Goal: Transaction & Acquisition: Purchase product/service

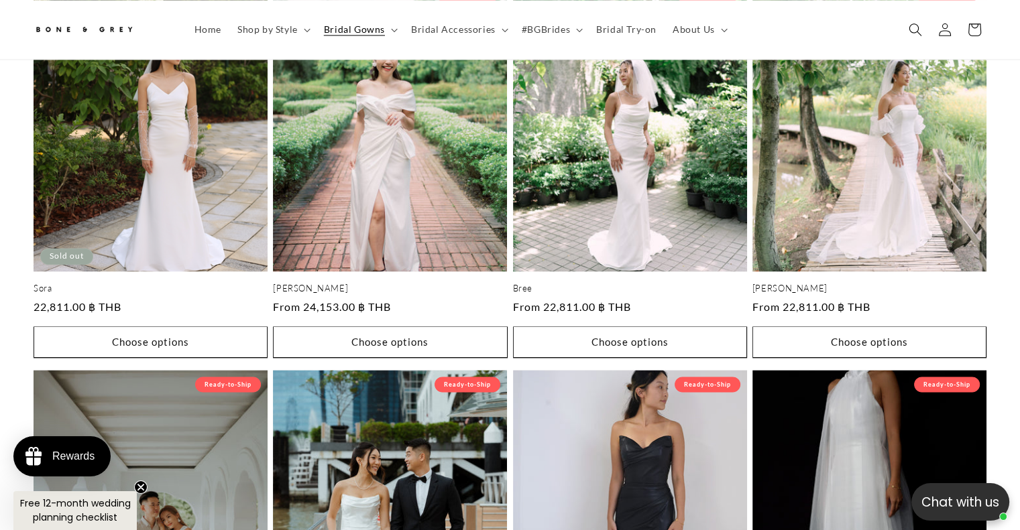
click at [99, 32] on img at bounding box center [84, 30] width 101 height 22
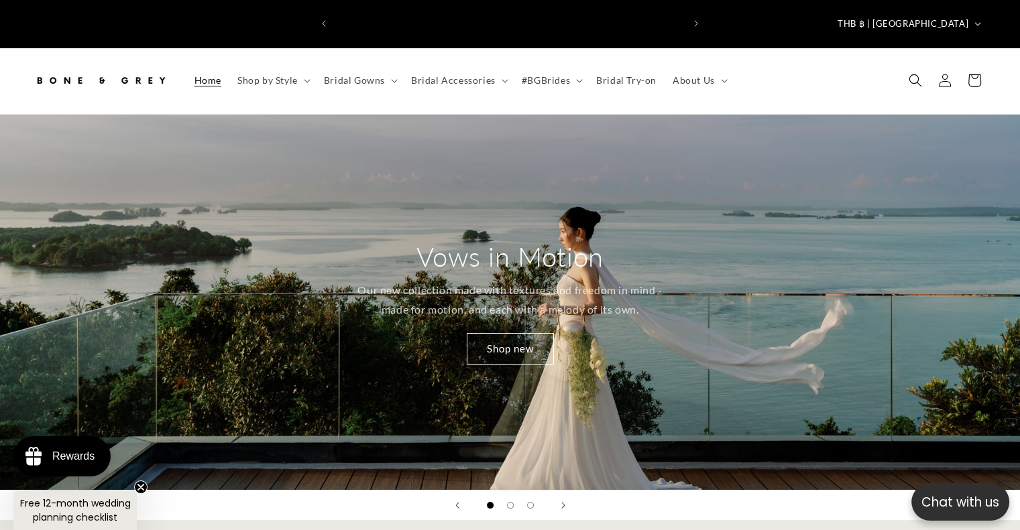
scroll to position [0, 695]
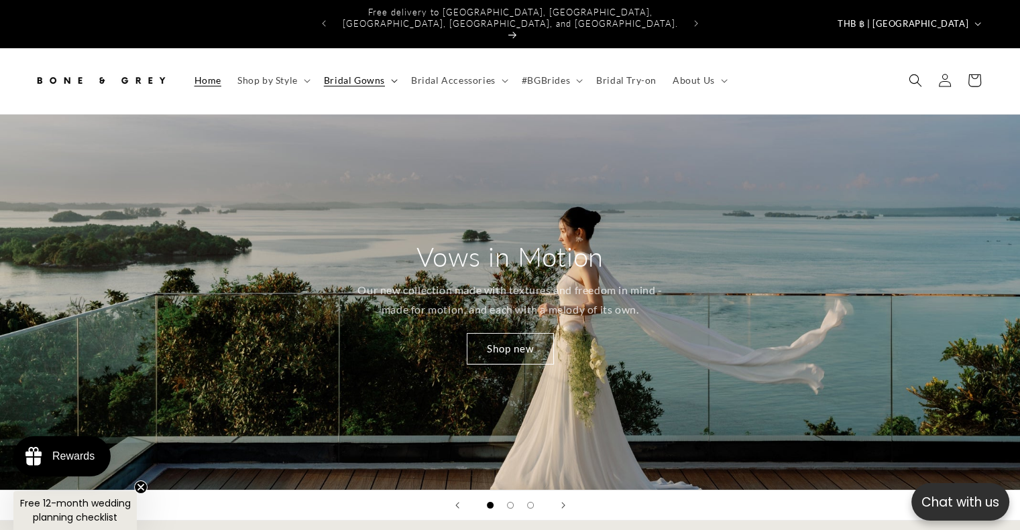
click at [349, 74] on span "Bridal Gowns" at bounding box center [354, 80] width 61 height 12
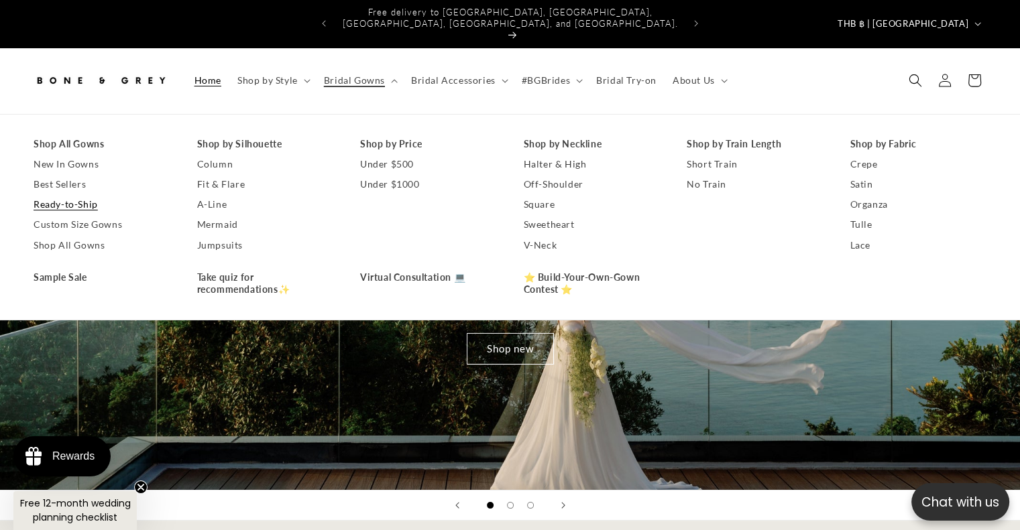
click at [49, 194] on link "Ready-to-Ship" at bounding box center [102, 204] width 137 height 20
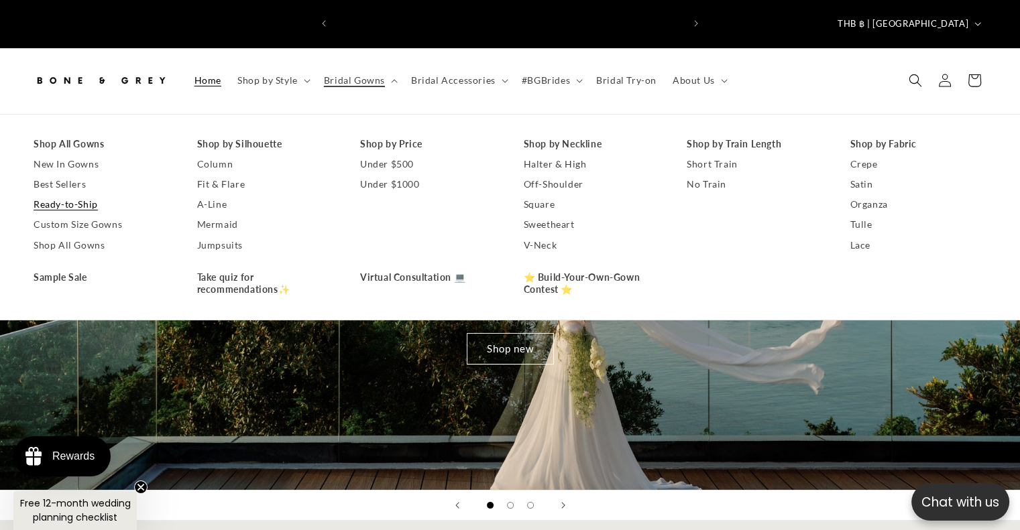
scroll to position [0, 0]
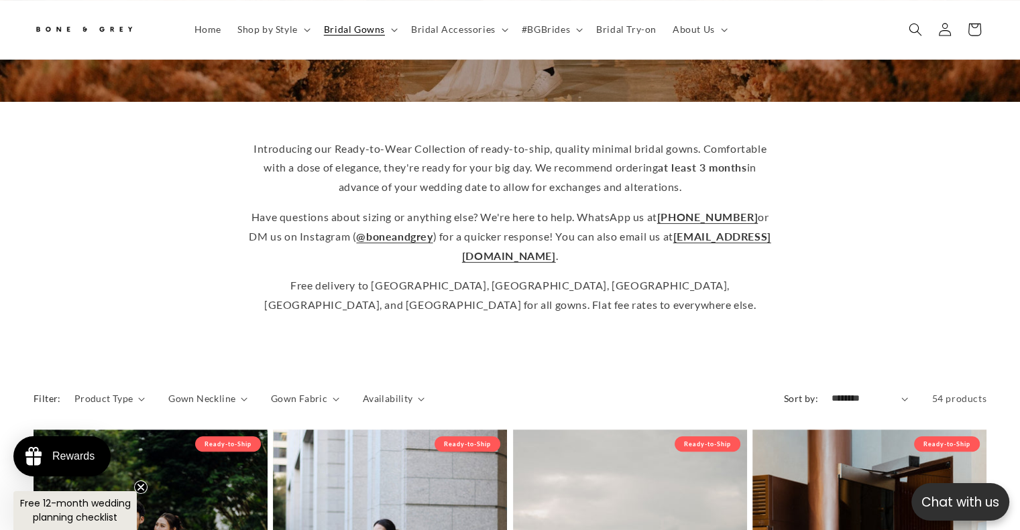
scroll to position [0, 347]
click at [256, 150] on p "Introducing our Ready-to-Wear Collection of ready-to-ship, quality minimal brid…" at bounding box center [510, 168] width 523 height 58
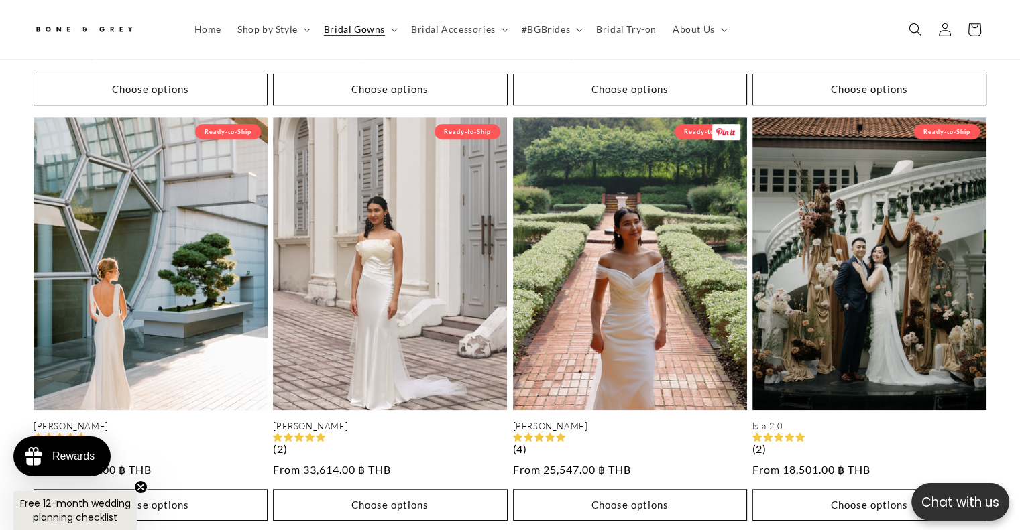
scroll to position [1013, 0]
